Goal: Information Seeking & Learning: Understand process/instructions

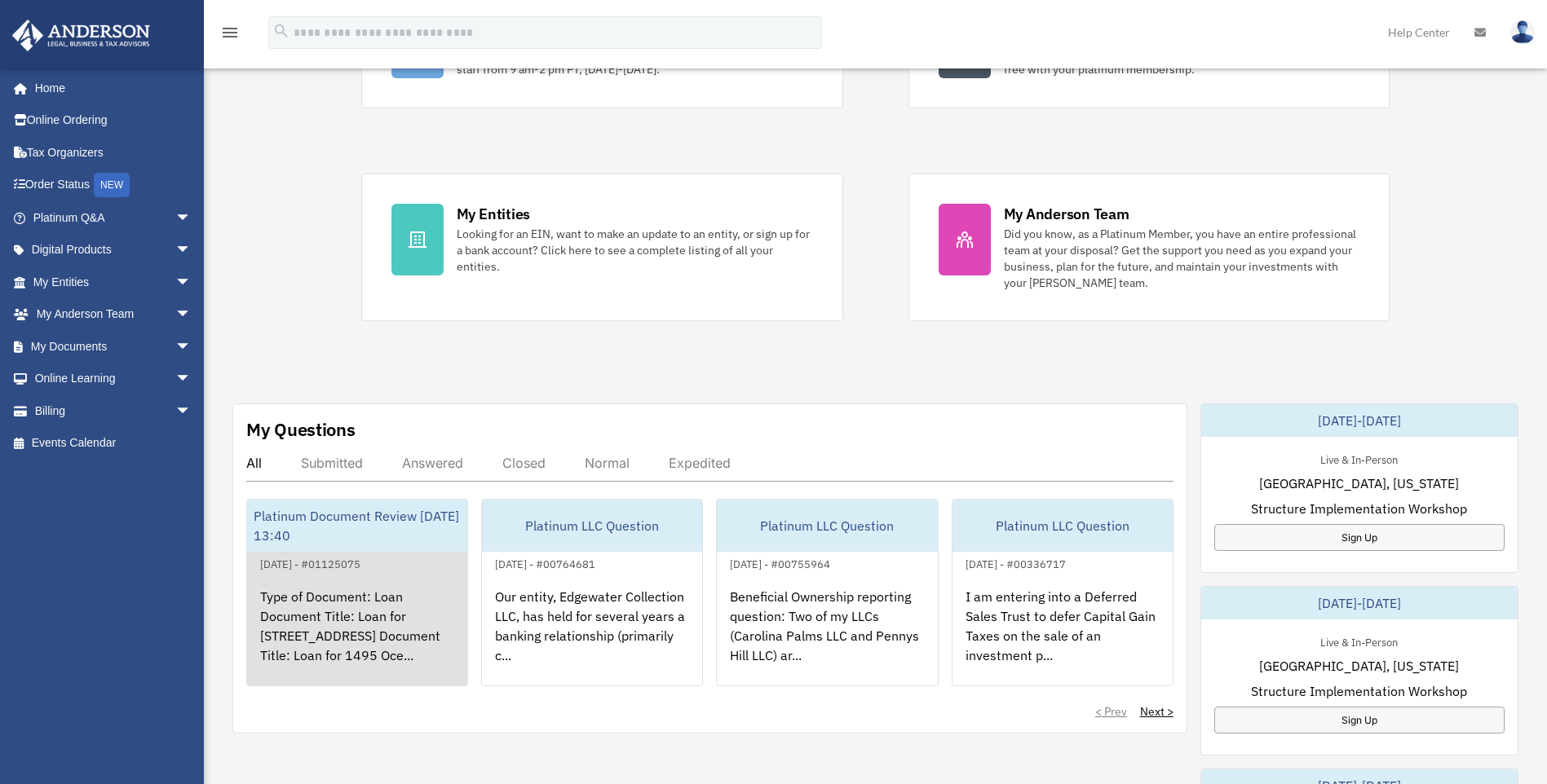
scroll to position [326, 0]
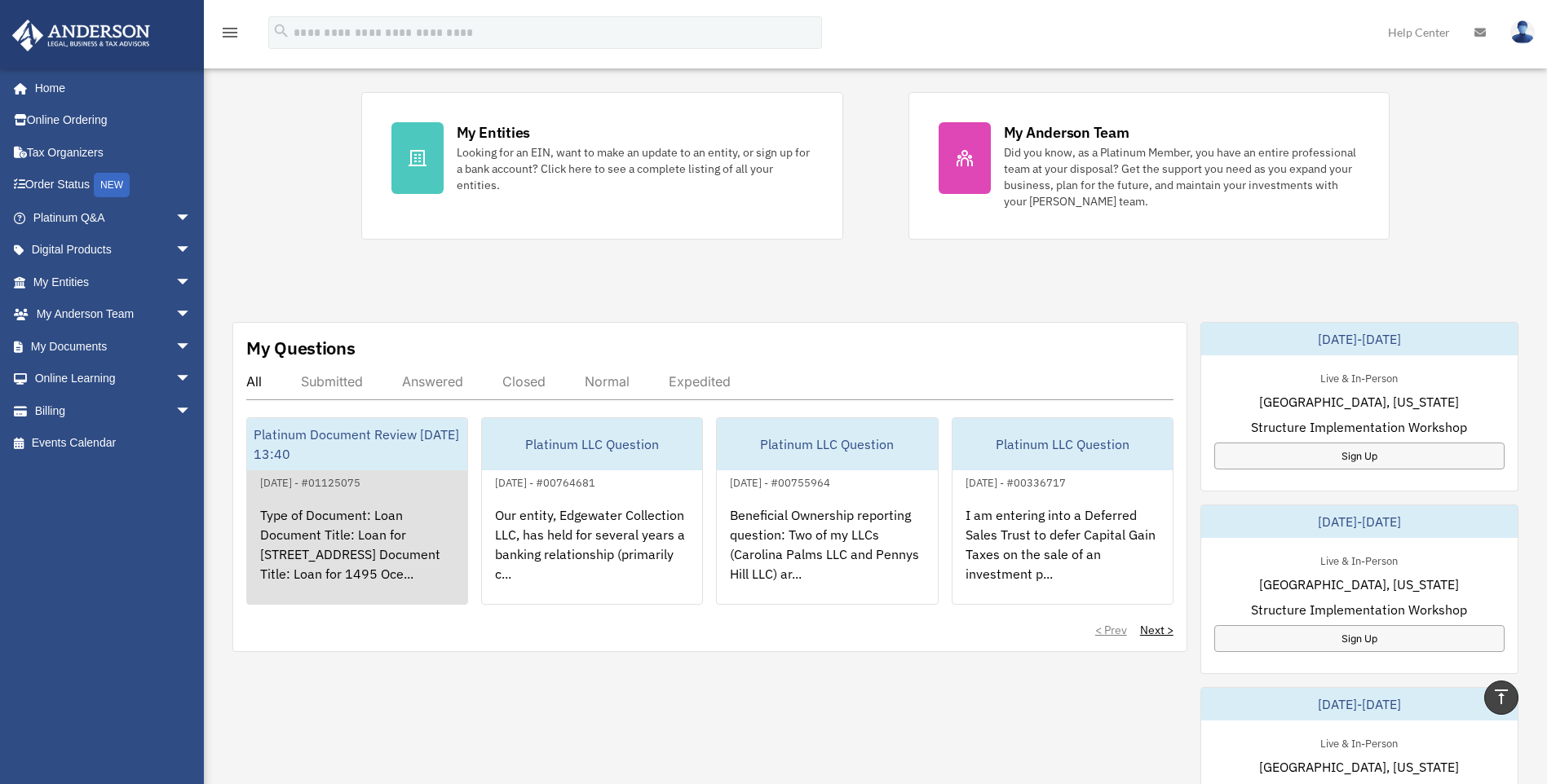
click at [387, 558] on div "Type of Document: Loan Document Title: Loan for [STREET_ADDRESS] Document Title…" at bounding box center [357, 556] width 220 height 127
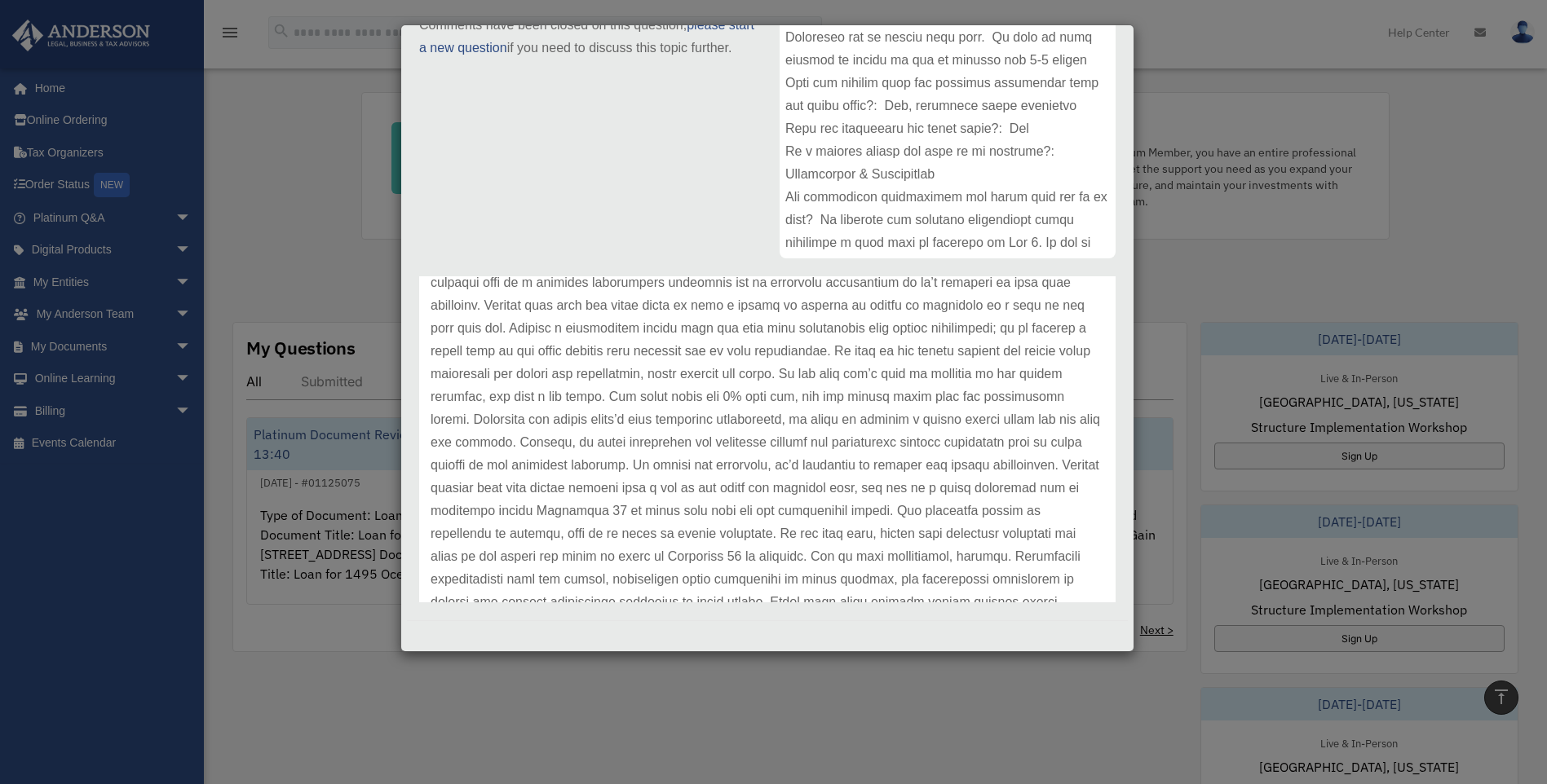
scroll to position [163, 0]
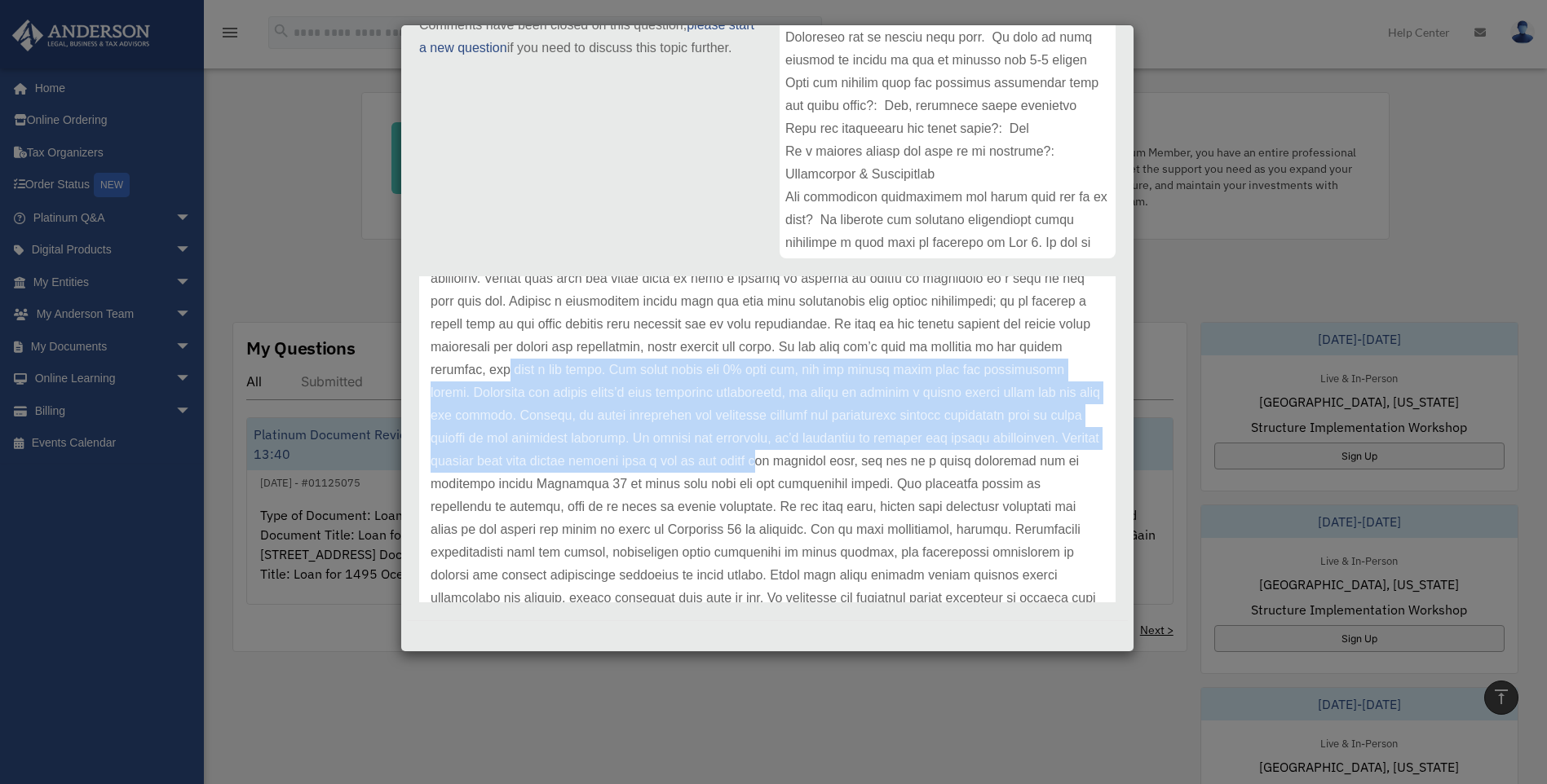
drag, startPoint x: 549, startPoint y: 371, endPoint x: 819, endPoint y: 460, distance: 284.3
click at [819, 460] on p at bounding box center [768, 415] width 674 height 433
drag, startPoint x: 819, startPoint y: 460, endPoint x: 765, endPoint y: 467, distance: 54.5
click at [765, 467] on p at bounding box center [768, 415] width 674 height 433
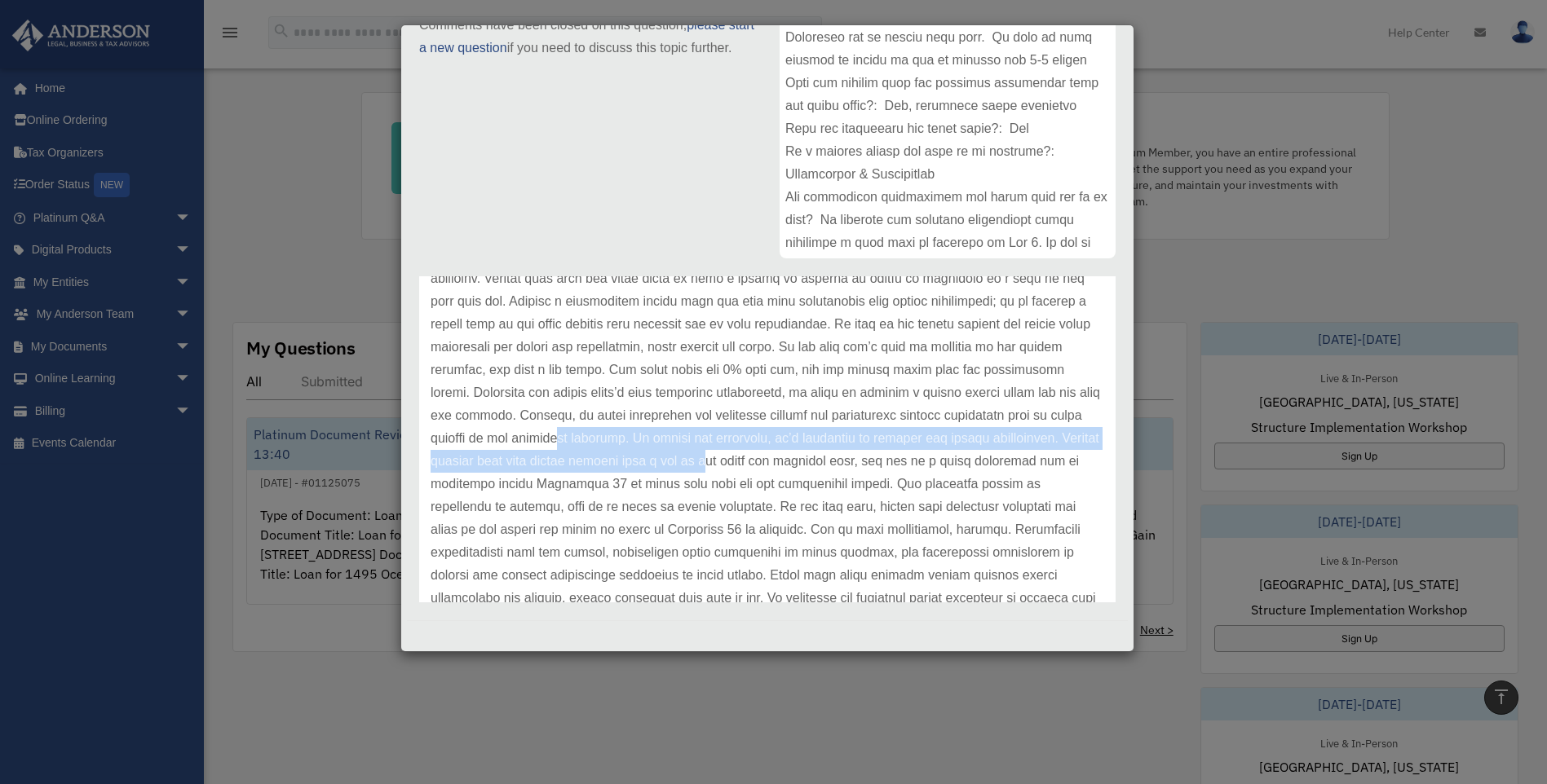
drag, startPoint x: 588, startPoint y: 431, endPoint x: 766, endPoint y: 464, distance: 181.0
click at [766, 464] on p at bounding box center [768, 415] width 674 height 433
drag, startPoint x: 766, startPoint y: 464, endPoint x: 721, endPoint y: 498, distance: 56.4
click at [721, 498] on p at bounding box center [768, 415] width 674 height 433
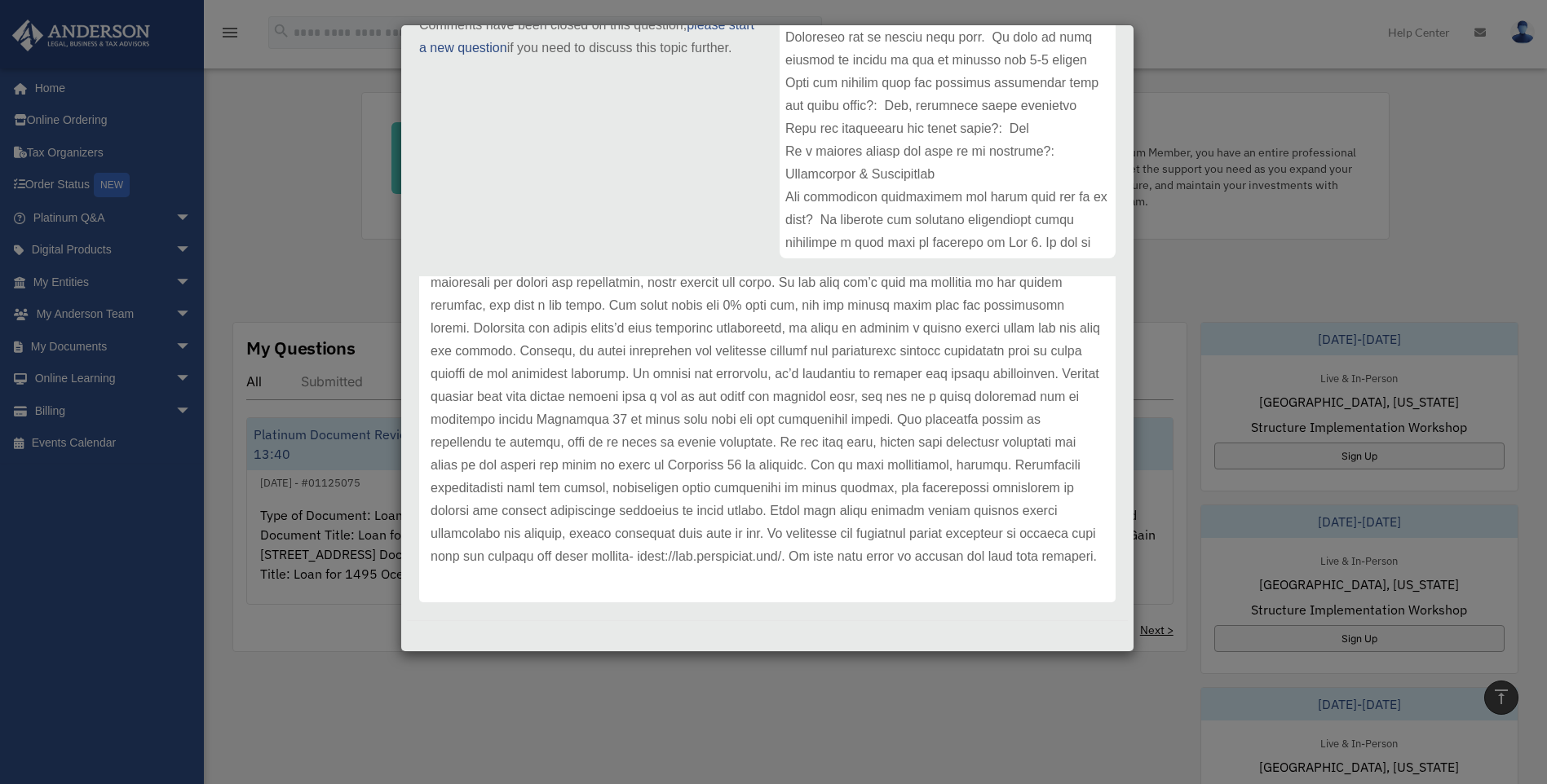
scroll to position [250, 0]
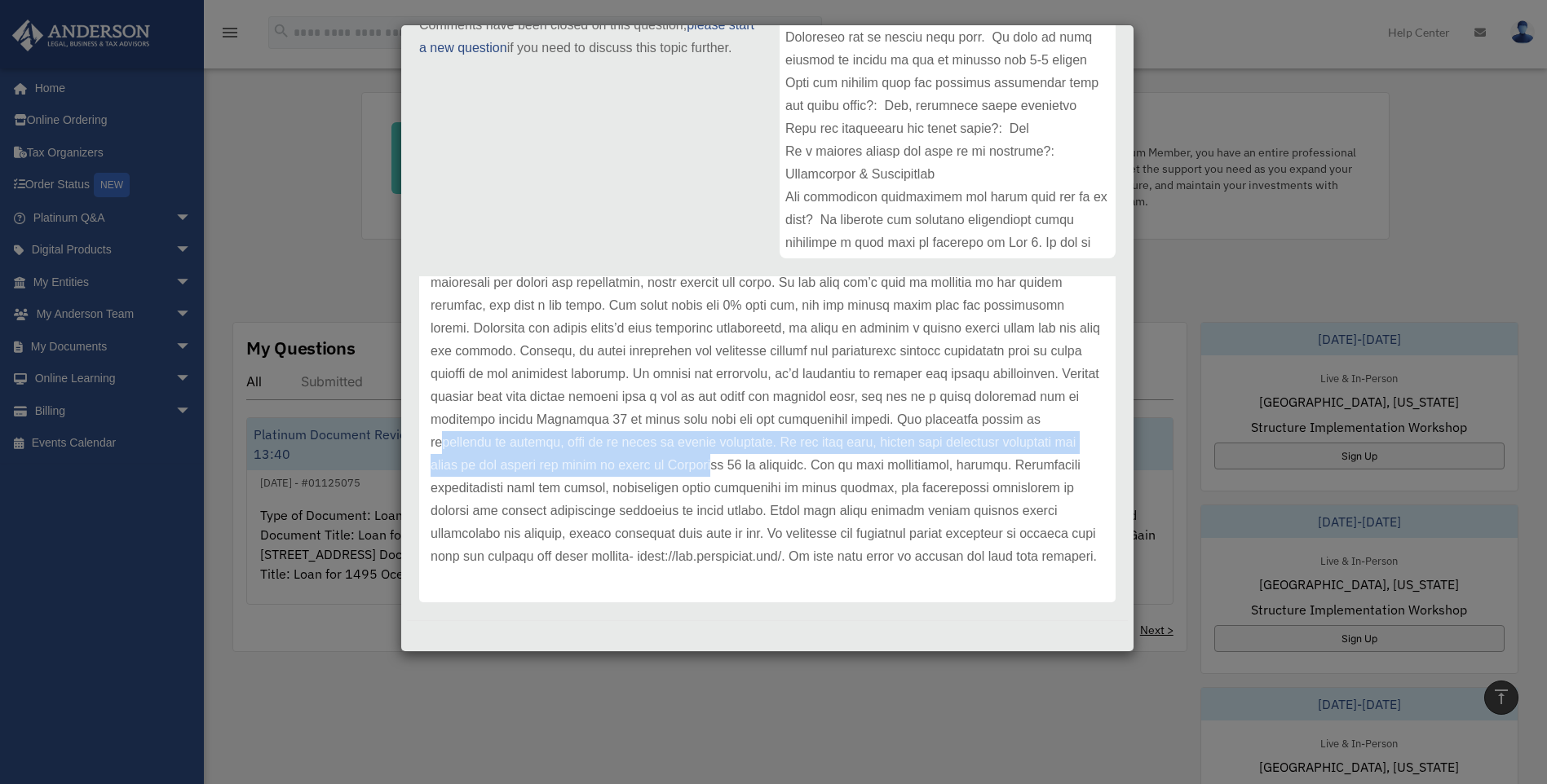
drag, startPoint x: 442, startPoint y: 420, endPoint x: 811, endPoint y: 437, distance: 369.4
click at [811, 437] on p at bounding box center [768, 351] width 674 height 433
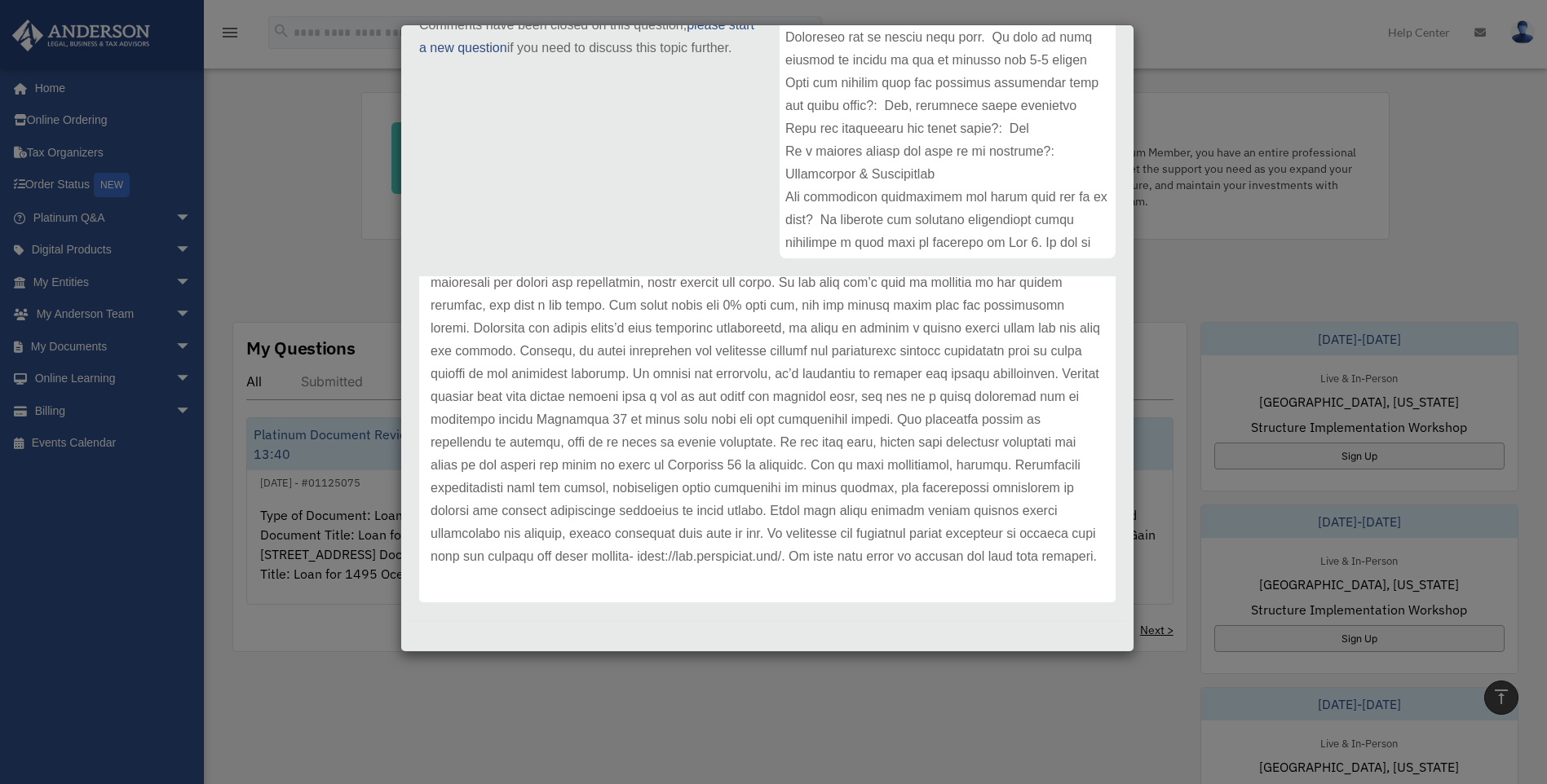
drag, startPoint x: 811, startPoint y: 437, endPoint x: 676, endPoint y: 488, distance: 144.3
click at [676, 488] on p at bounding box center [768, 351] width 674 height 433
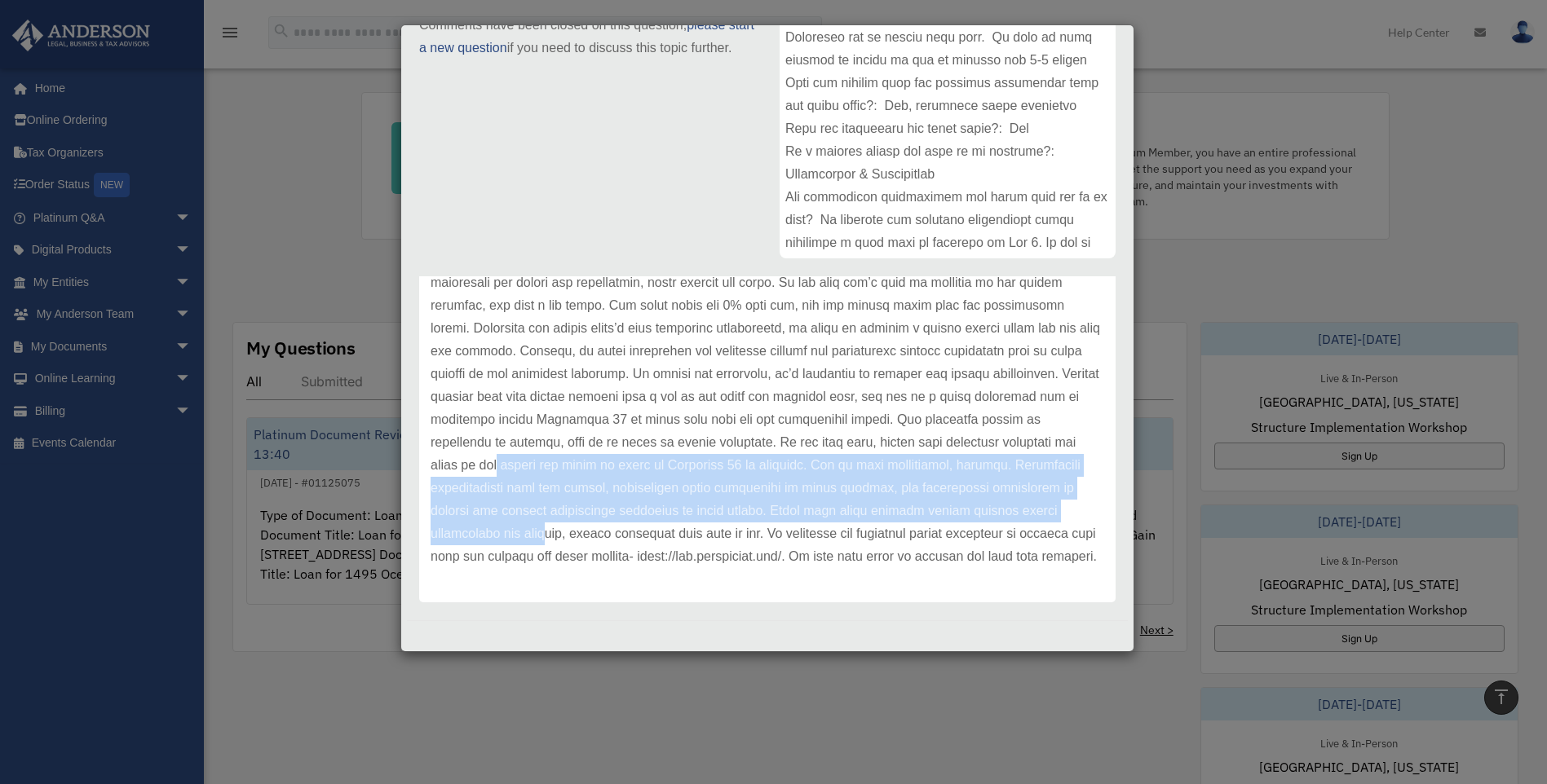
drag, startPoint x: 594, startPoint y: 435, endPoint x: 675, endPoint y: 507, distance: 108.4
click at [675, 507] on p at bounding box center [768, 351] width 674 height 433
drag, startPoint x: 675, startPoint y: 507, endPoint x: 656, endPoint y: 461, distance: 49.8
click at [656, 461] on p at bounding box center [768, 351] width 674 height 433
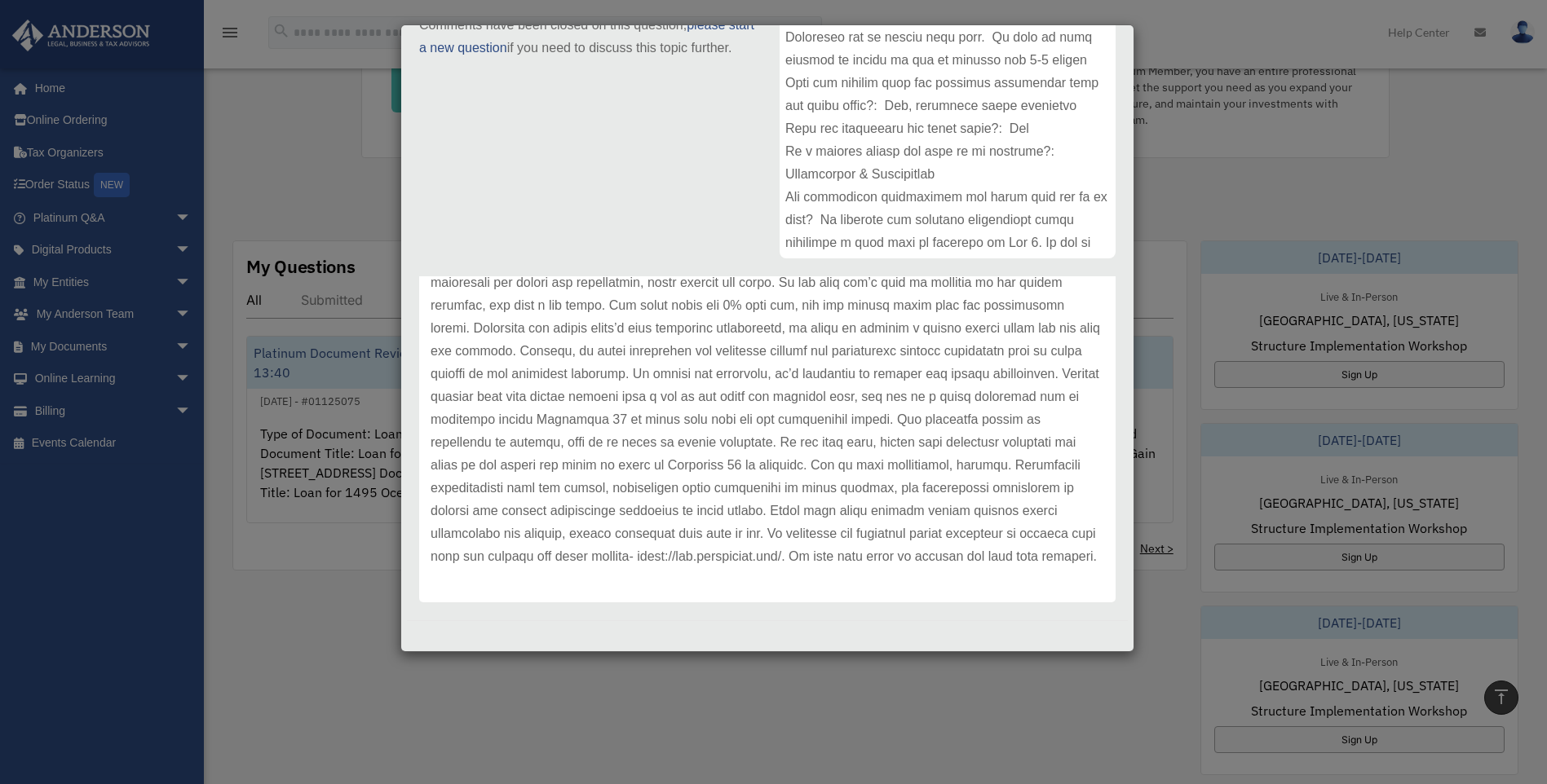
scroll to position [489, 0]
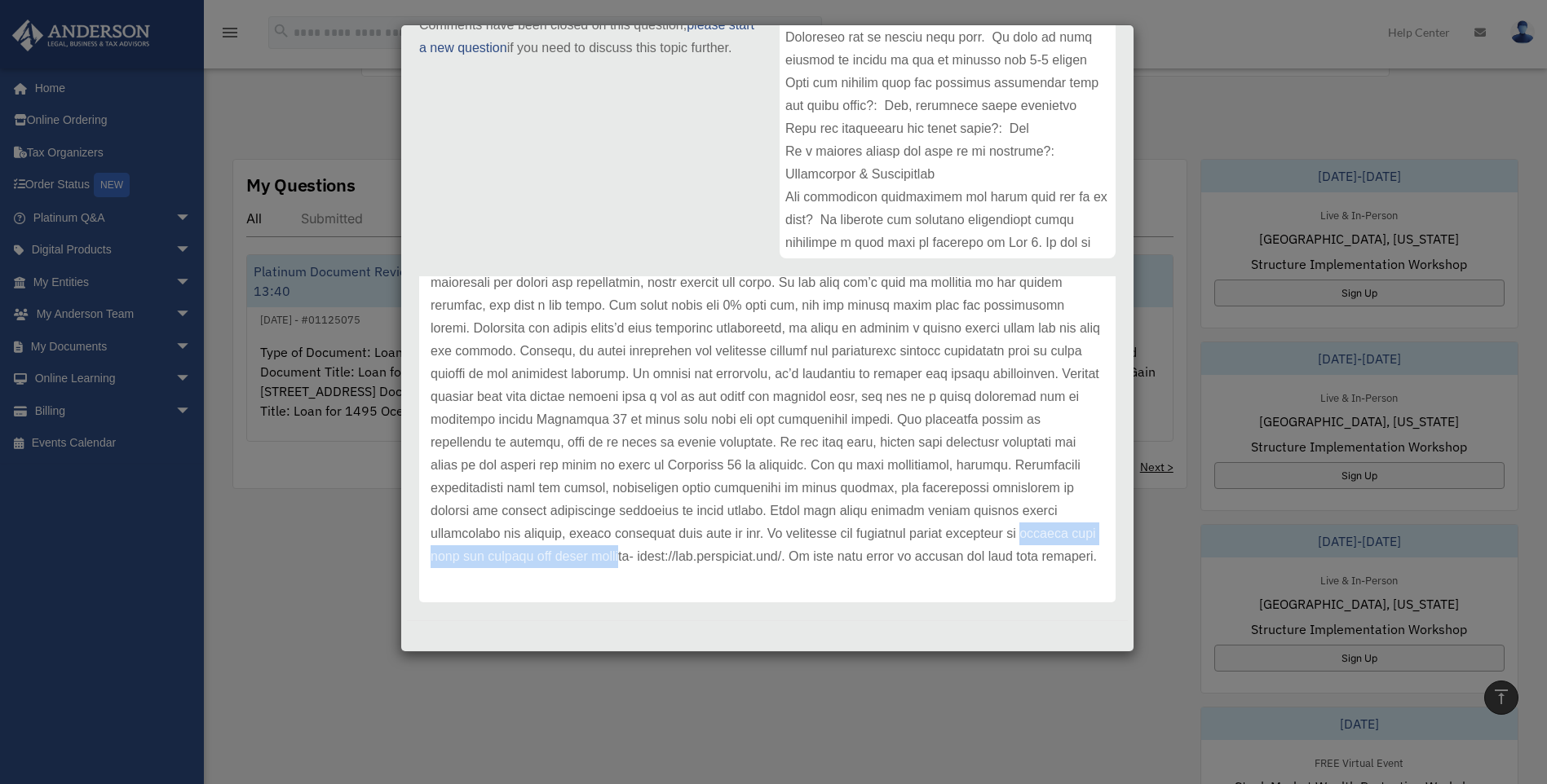
drag, startPoint x: 536, startPoint y: 539, endPoint x: 793, endPoint y: 533, distance: 257.1
click at [793, 533] on p at bounding box center [768, 351] width 674 height 433
drag, startPoint x: 793, startPoint y: 533, endPoint x: 771, endPoint y: 557, distance: 32.6
click at [771, 557] on p at bounding box center [768, 351] width 674 height 433
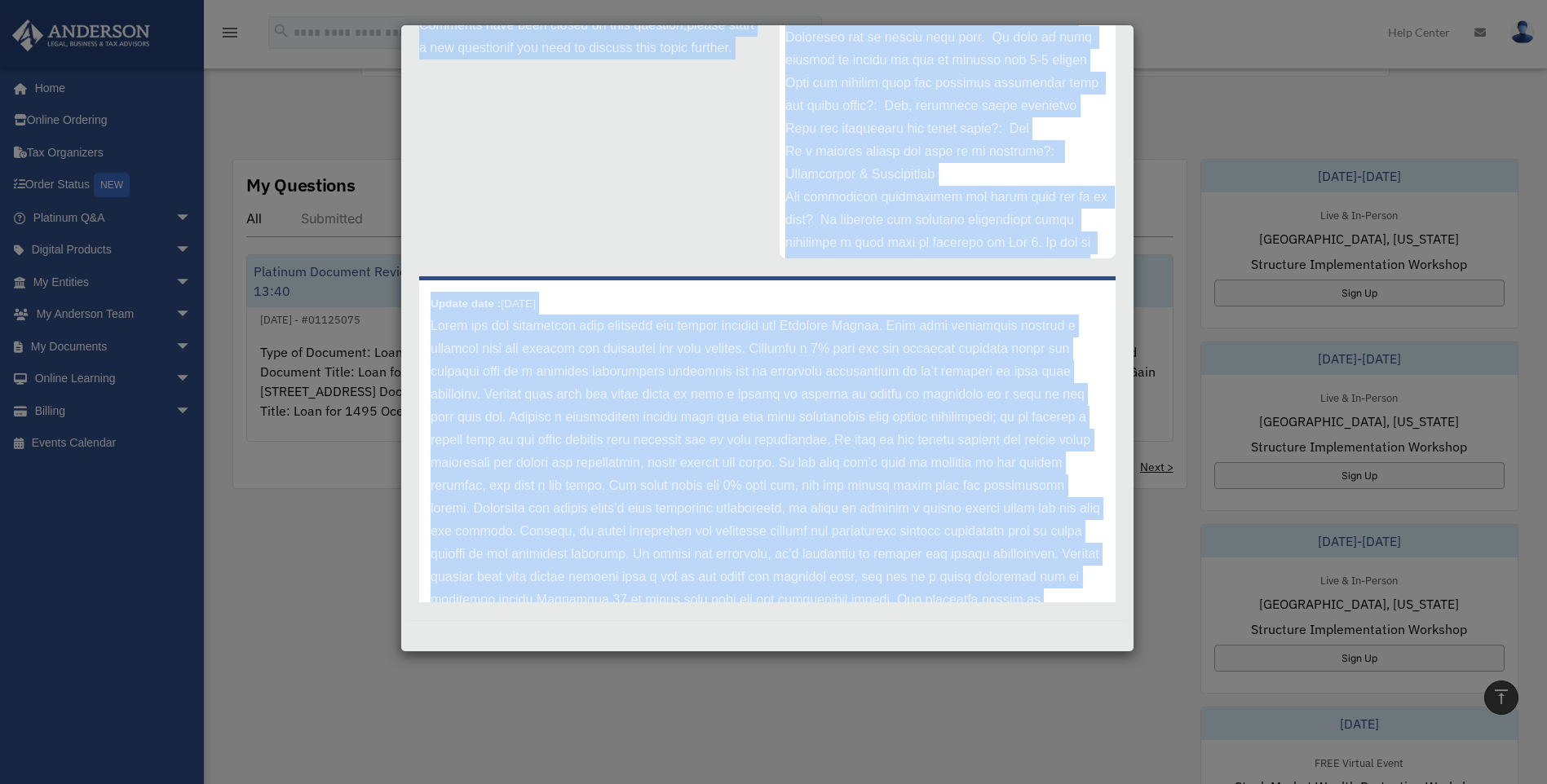
scroll to position [0, 0]
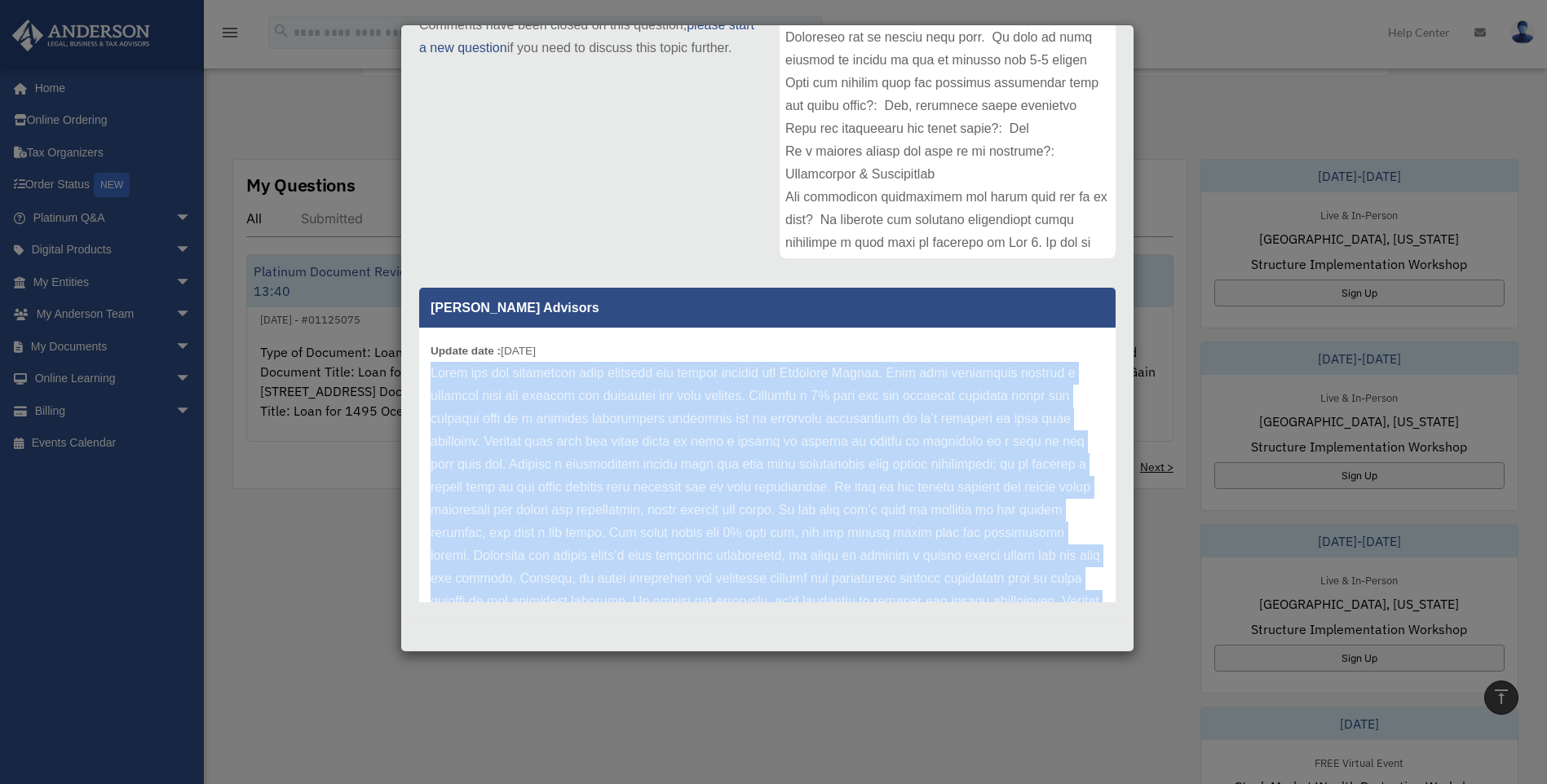
drag, startPoint x: 725, startPoint y: 553, endPoint x: 433, endPoint y: 376, distance: 341.5
click at [433, 376] on p at bounding box center [768, 578] width 674 height 433
copy p "Lorem ips dol sitametcon adip elitsedd eiu tempor incidid utl Etdolore Magnaa. …"
